Goal: Information Seeking & Learning: Learn about a topic

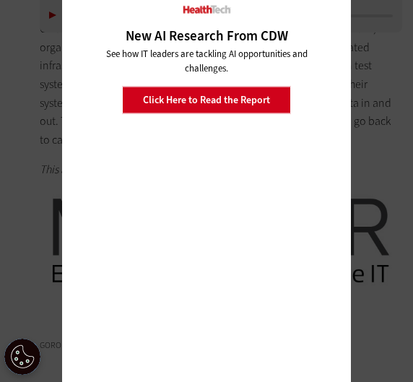
scroll to position [3466, 0]
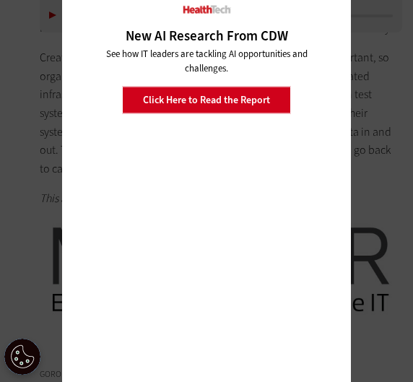
click at [55, 27] on div "Close New AI Research From CDW See how IT leaders are tackling AI opportunities…" at bounding box center [206, 191] width 413 height 382
click at [43, 40] on div "Close New AI Research From CDW See how IT leaders are tackling AI opportunities…" at bounding box center [206, 191] width 413 height 382
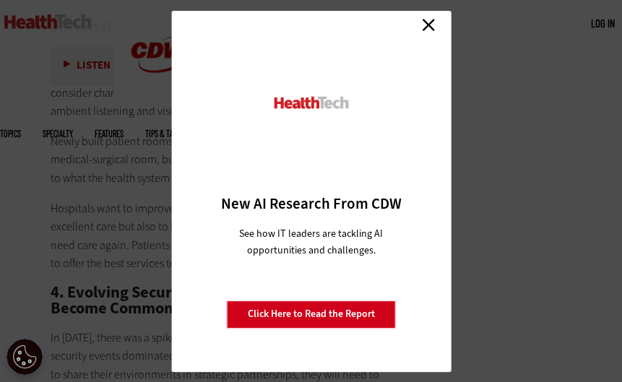
scroll to position [0, 0]
click at [412, 23] on link "Close" at bounding box center [428, 25] width 22 height 22
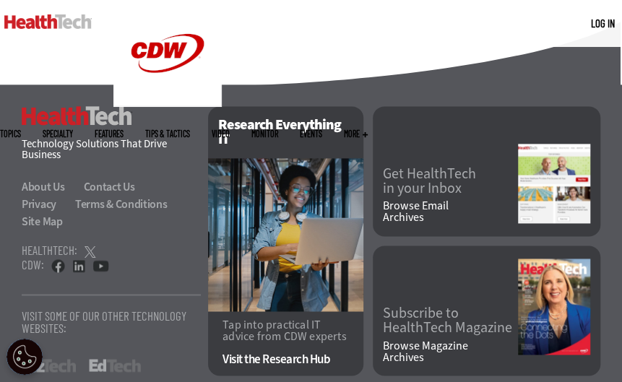
scroll to position [4418, 0]
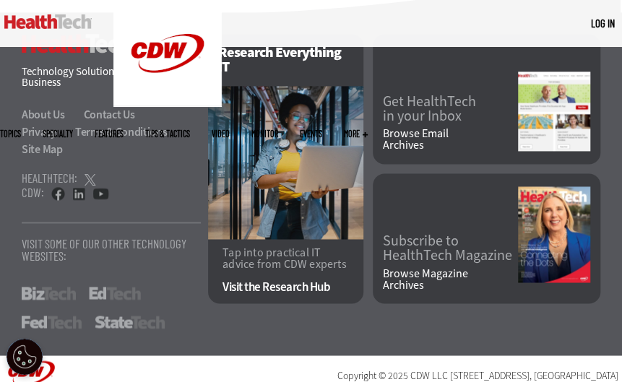
click at [230, 360] on p "Copyright © 2025 CDW LLC [STREET_ADDRESS] Do Not Sell My Personal Information" at bounding box center [403, 380] width 430 height 40
click at [309, 295] on div "HealthTech Technology Solutions That Drive Business About Us Contact Us Privacy…" at bounding box center [311, 183] width 622 height 343
click at [412, 9] on div "MENU Log in Mobile menu Topics Artificial Intelligence Cloud Data Analytics Dat…" at bounding box center [311, 23] width 622 height 47
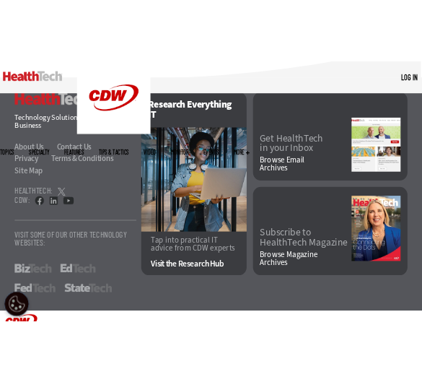
scroll to position [4636, 0]
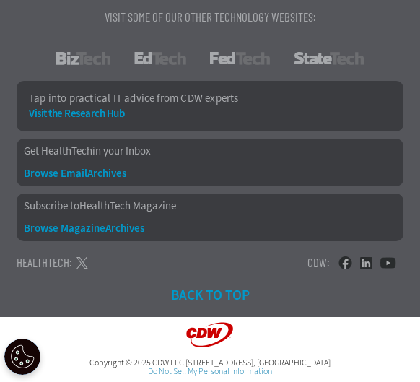
scroll to position [5460, 0]
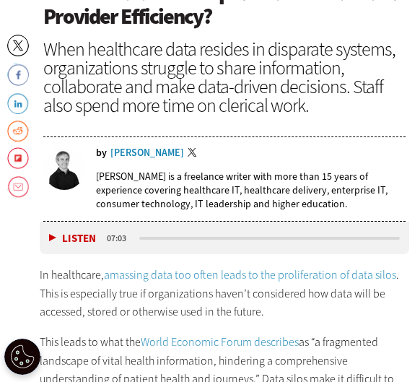
scroll to position [568, 0]
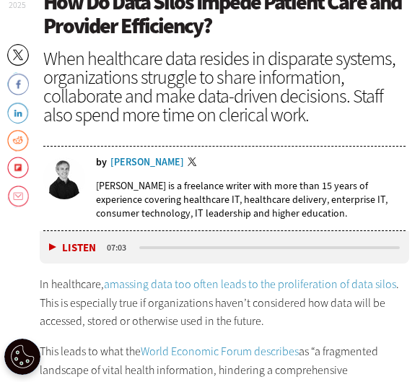
click at [251, 131] on header "Apr 22 2025 Twitter Facebook LinkedIn Reddit Flipboard Email Data Analytics How…" at bounding box center [224, 101] width 362 height 259
click at [230, 116] on div "When healthcare data resides in disparate systems, organizations struggle to sh…" at bounding box center [224, 86] width 362 height 75
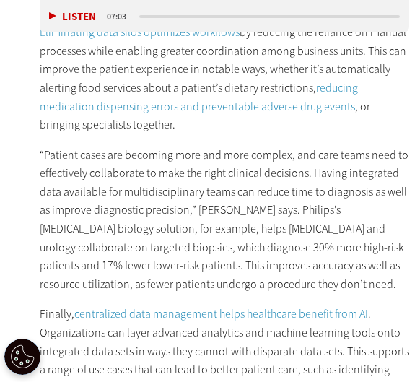
scroll to position [2662, 0]
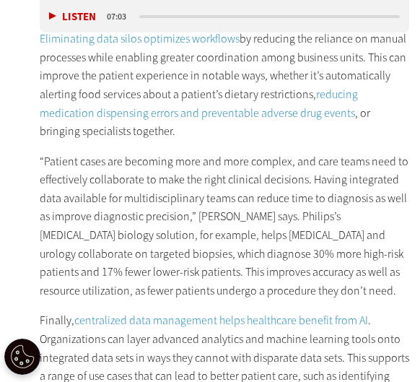
click at [316, 53] on p "Eliminating data silos optimizes workflows by reducing the reliance on manual p…" at bounding box center [225, 85] width 370 height 111
click at [154, 83] on p "Eliminating data silos optimizes workflows by reducing the reliance on manual p…" at bounding box center [225, 85] width 370 height 111
click at [128, 139] on div "Optimizing Clinical Workflows and Improving the Patient Experience Eliminating …" at bounding box center [225, 219] width 370 height 466
